Goal: Task Accomplishment & Management: Use online tool/utility

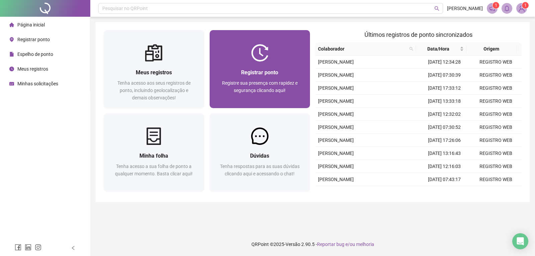
click at [274, 92] on span "Registre sua presença com rapidez e segurança clicando aqui!" at bounding box center [260, 86] width 76 height 13
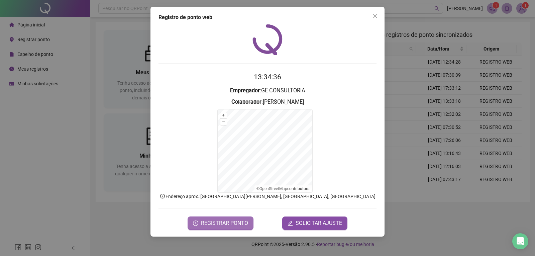
click at [223, 224] on span "REGISTRAR PONTO" at bounding box center [224, 223] width 47 height 8
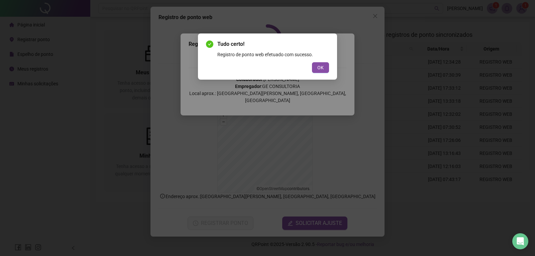
click at [325, 62] on div "Tudo certo! Registro de ponto web efetuado com sucesso. OK" at bounding box center [267, 56] width 123 height 33
click at [324, 65] on span "OK" at bounding box center [321, 67] width 6 height 7
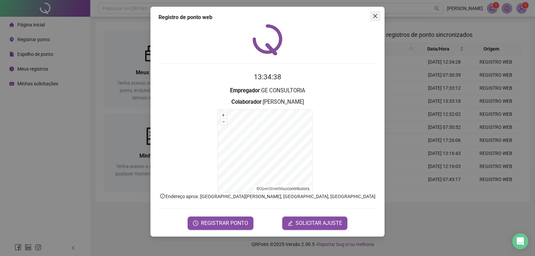
click at [377, 14] on icon "close" at bounding box center [375, 15] width 5 height 5
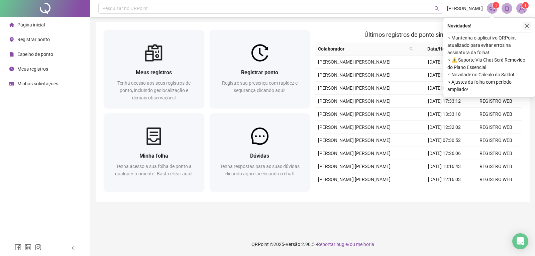
click at [526, 24] on icon "close" at bounding box center [527, 25] width 5 height 5
